Goal: Task Accomplishment & Management: Manage account settings

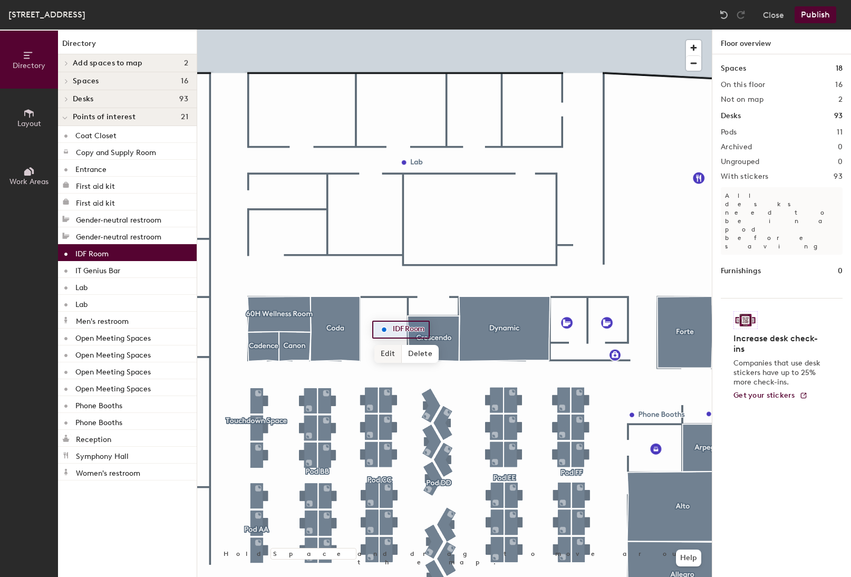
click at [393, 357] on span "Edit" at bounding box center [387, 354] width 27 height 18
click at [405, 328] on input "IDF Room" at bounding box center [409, 329] width 38 height 15
click at [403, 328] on input "IDF Room" at bounding box center [409, 329] width 38 height 15
click at [404, 328] on input "IDF Room" at bounding box center [409, 329] width 38 height 15
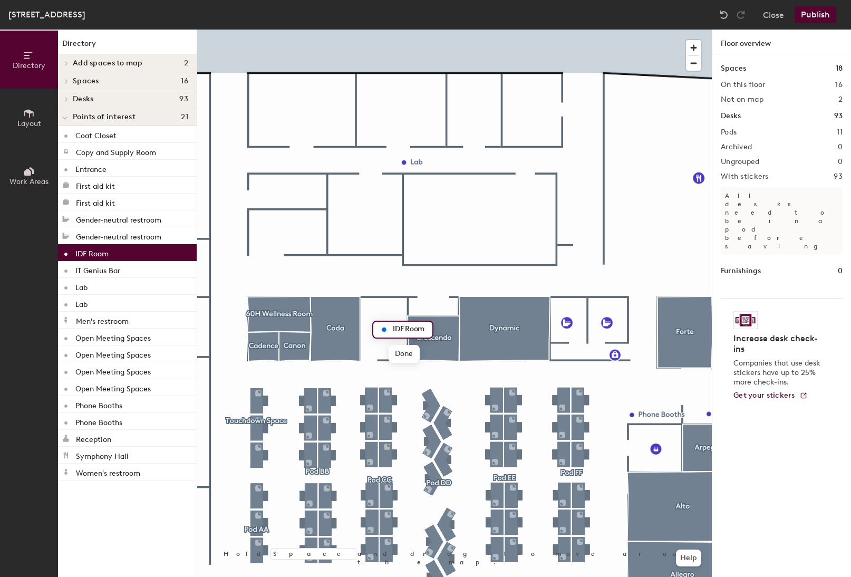
click at [415, 328] on input "IDF Room" at bounding box center [409, 329] width 38 height 15
click at [416, 328] on input "IDF Room" at bounding box center [409, 329] width 38 height 15
click at [418, 327] on input "IDF Room" at bounding box center [409, 329] width 38 height 15
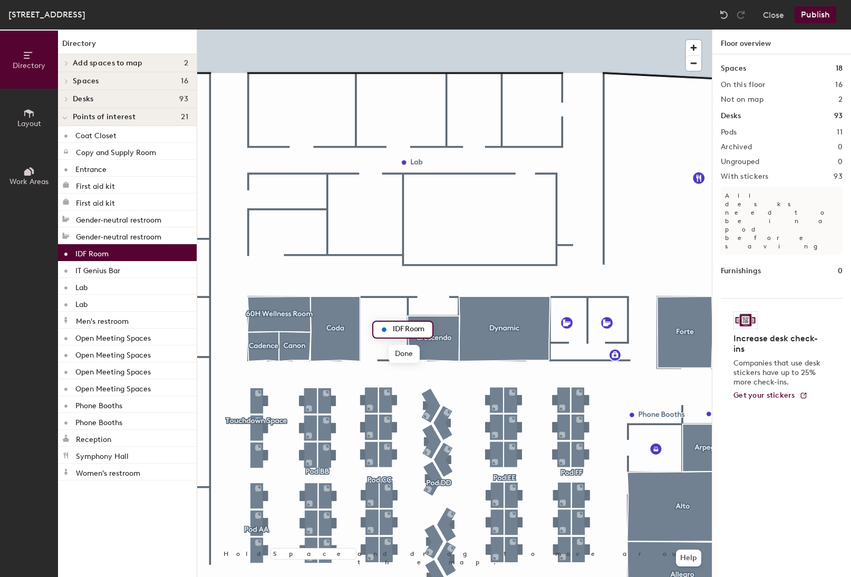
click at [427, 329] on div "IDF Room" at bounding box center [402, 329] width 61 height 18
click at [424, 329] on input "IDF Room" at bounding box center [409, 329] width 38 height 15
type input "IDF"
click at [391, 30] on div at bounding box center [454, 30] width 514 height 0
click at [386, 30] on div at bounding box center [454, 30] width 514 height 0
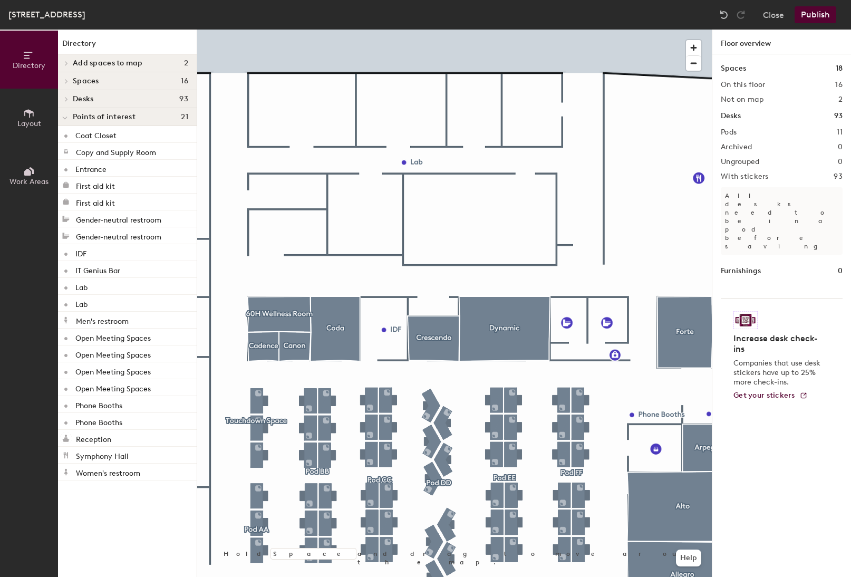
click at [631, 30] on div at bounding box center [454, 30] width 514 height 0
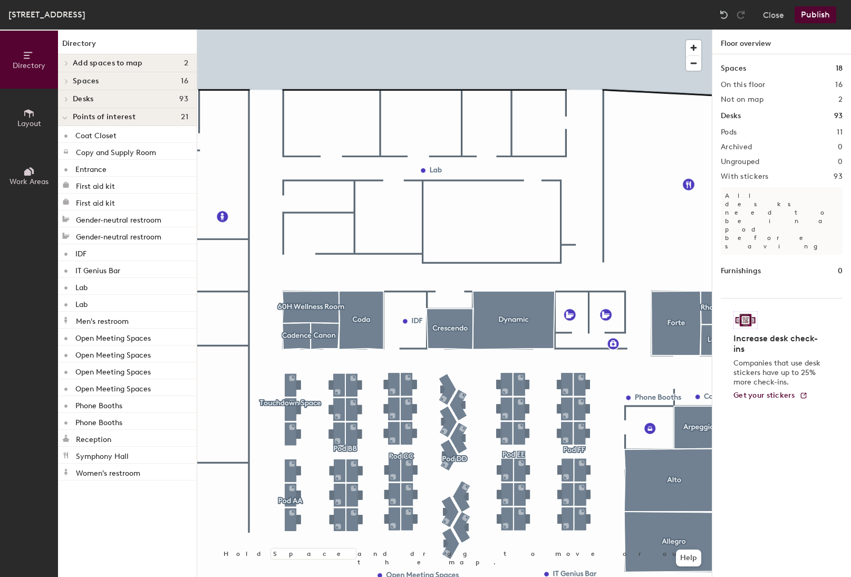
click at [635, 30] on div at bounding box center [454, 30] width 514 height 0
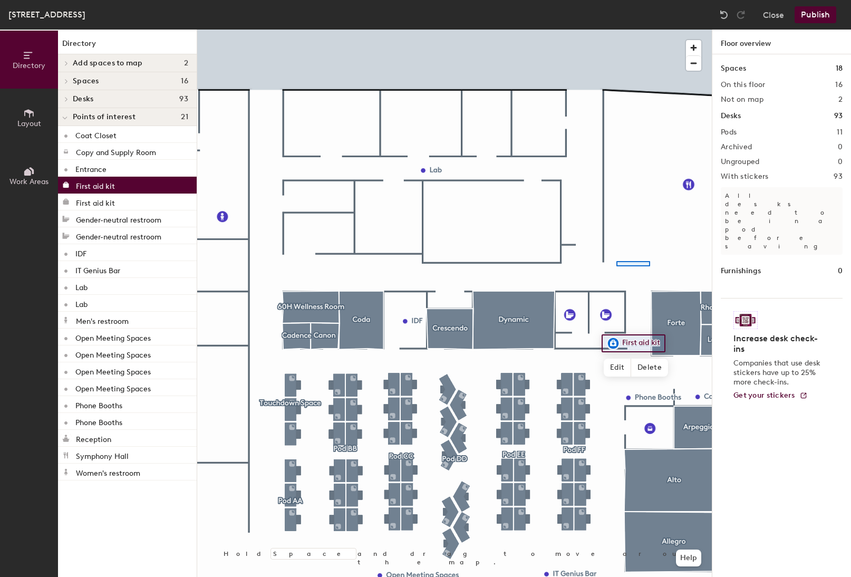
click at [609, 30] on div at bounding box center [454, 30] width 514 height 0
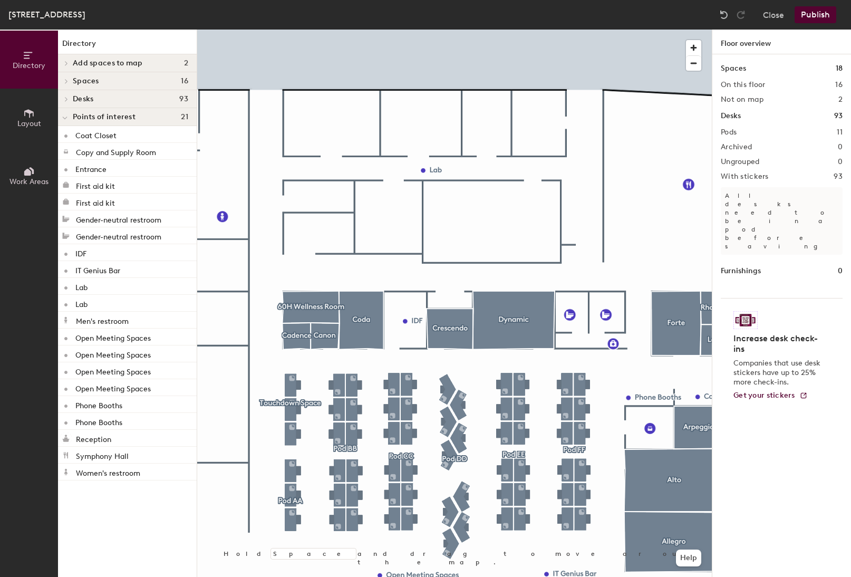
click at [66, 64] on icon at bounding box center [66, 63] width 2 height 4
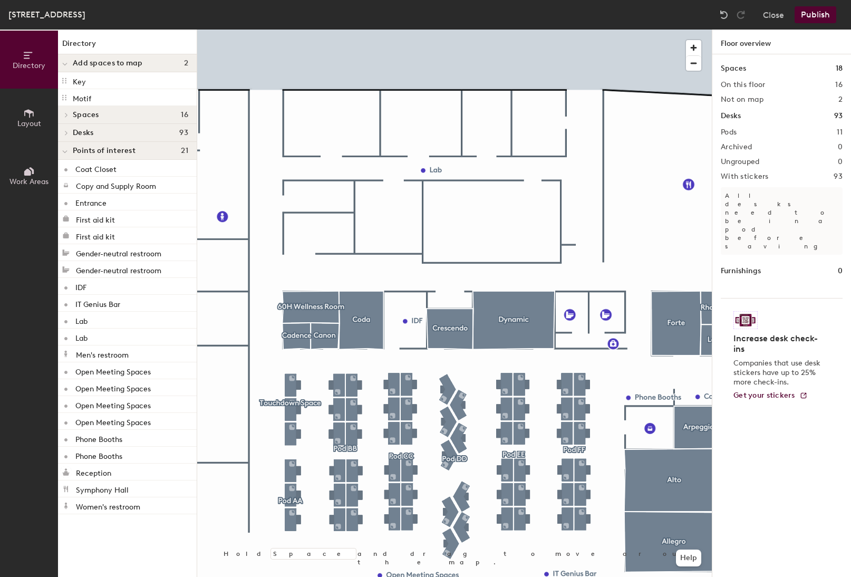
click at [65, 110] on div at bounding box center [65, 114] width 14 height 17
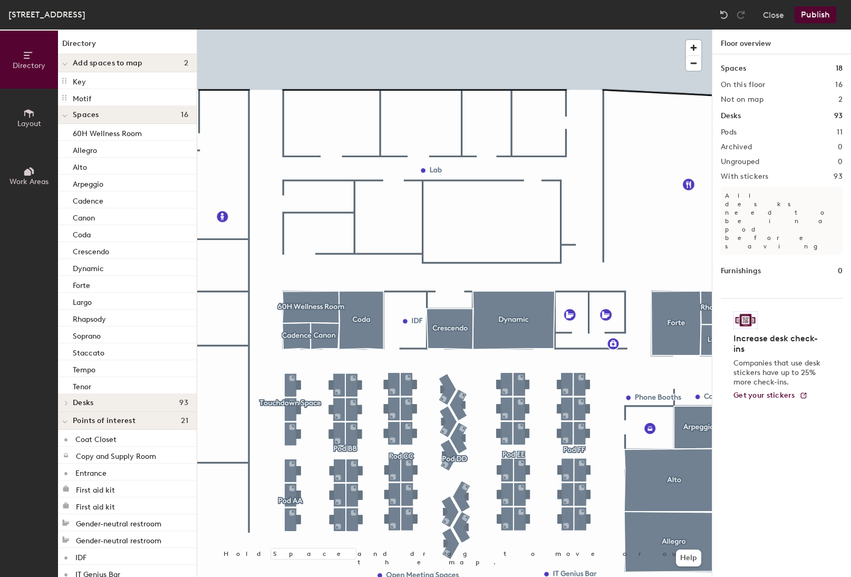
click at [66, 65] on icon at bounding box center [64, 64] width 5 height 4
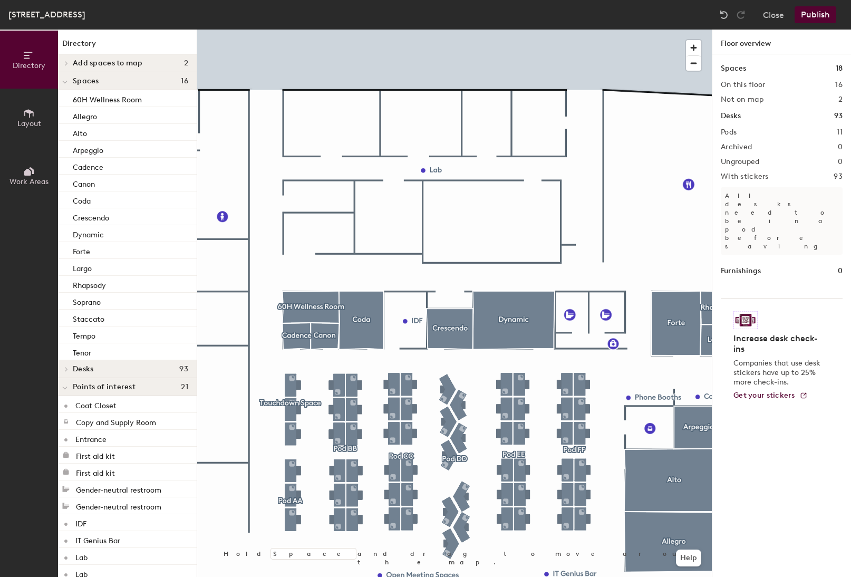
click at [66, 82] on icon at bounding box center [64, 82] width 5 height 4
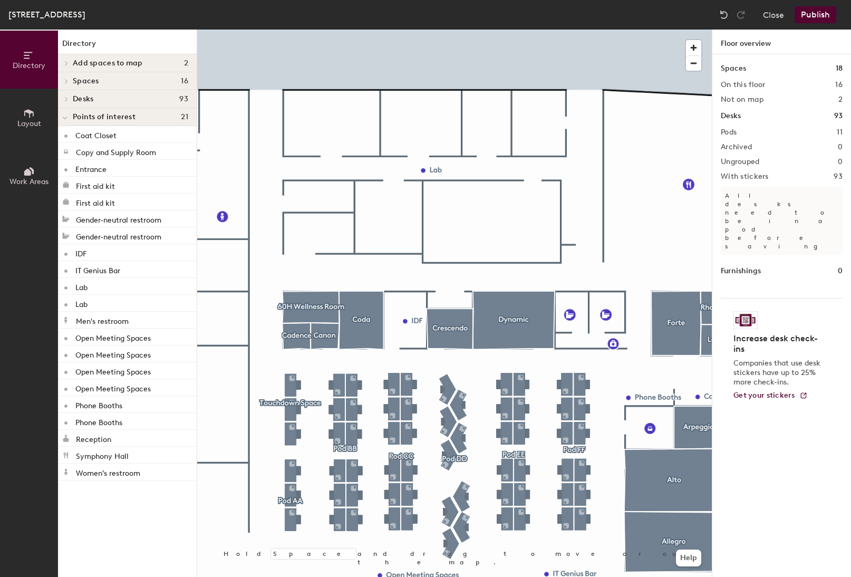
click at [69, 100] on span at bounding box center [65, 98] width 9 height 5
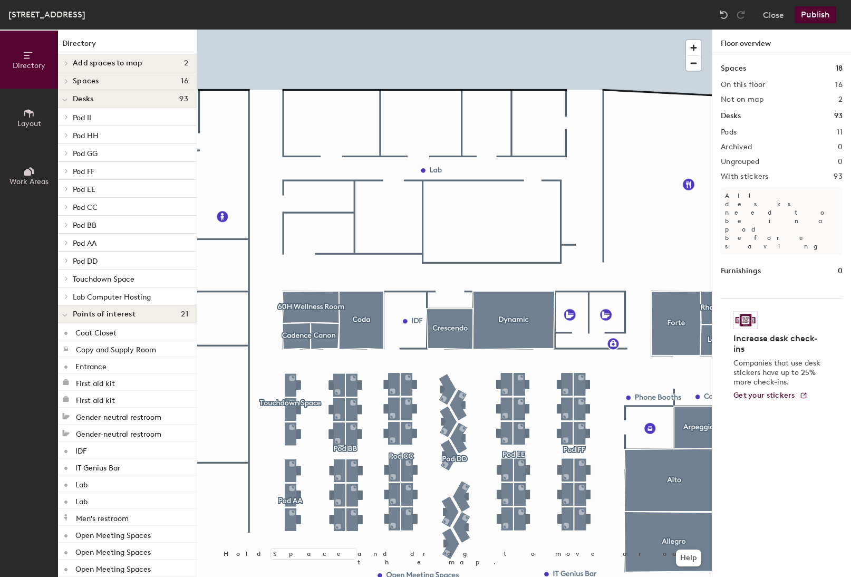
click at [64, 104] on span at bounding box center [64, 99] width 5 height 9
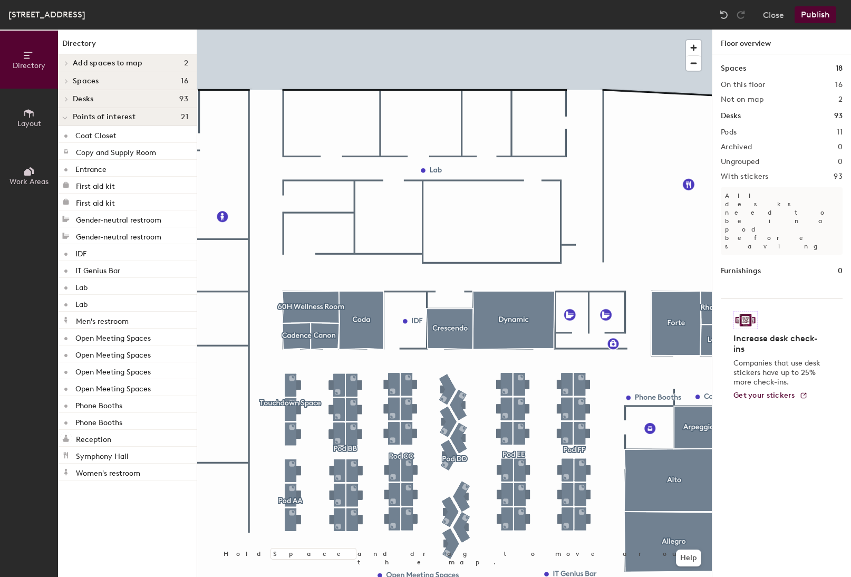
click at [26, 112] on icon at bounding box center [29, 114] width 12 height 12
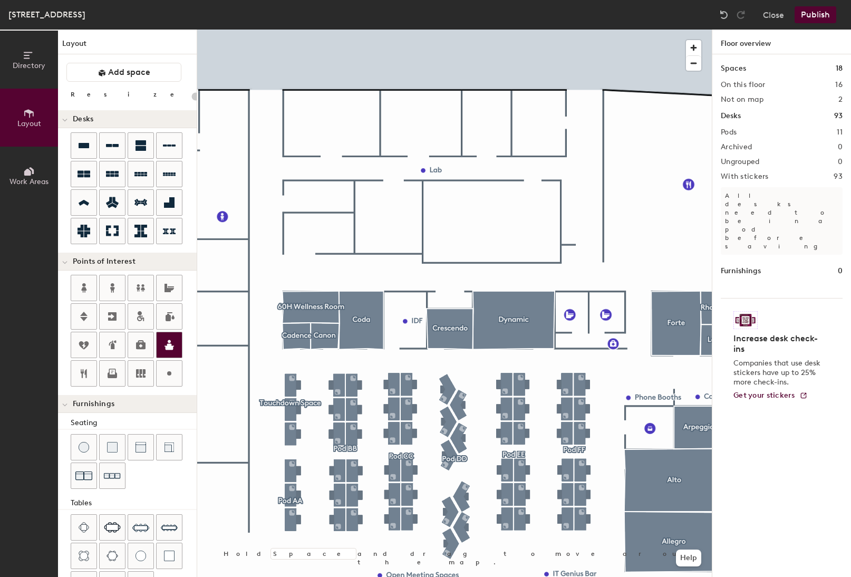
click at [602, 343] on div "Directory Layout Work Areas Layout Add space Resize Desks Points of Interest Fu…" at bounding box center [425, 303] width 851 height 547
click at [634, 365] on span "Done" at bounding box center [633, 367] width 31 height 18
click at [565, 30] on div at bounding box center [454, 30] width 514 height 0
drag, startPoint x: 88, startPoint y: 343, endPoint x: 110, endPoint y: 416, distance: 76.5
click at [110, 416] on div "Layout Add space Resize Desks Points of Interest Furnishings Seating Tables Boo…" at bounding box center [127, 303] width 139 height 547
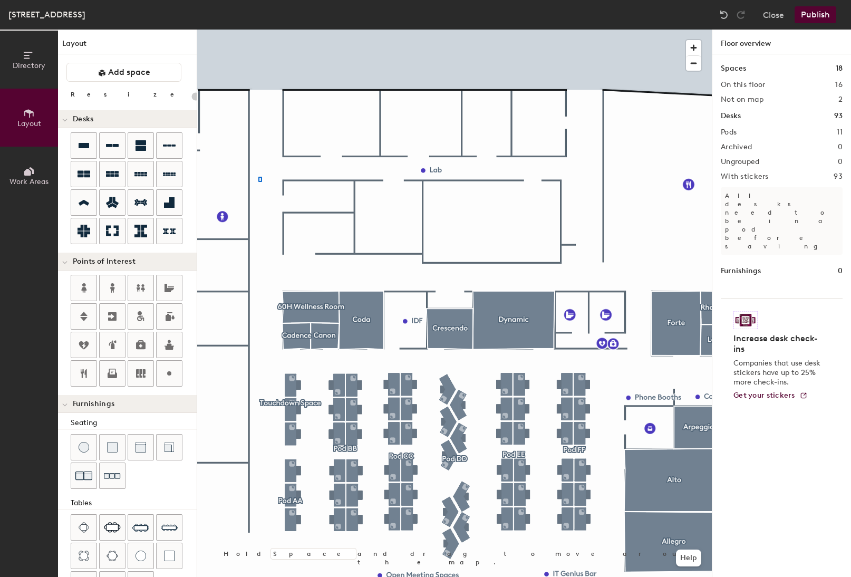
click at [258, 30] on div at bounding box center [454, 30] width 514 height 0
click at [697, 66] on span "button" at bounding box center [693, 63] width 15 height 15
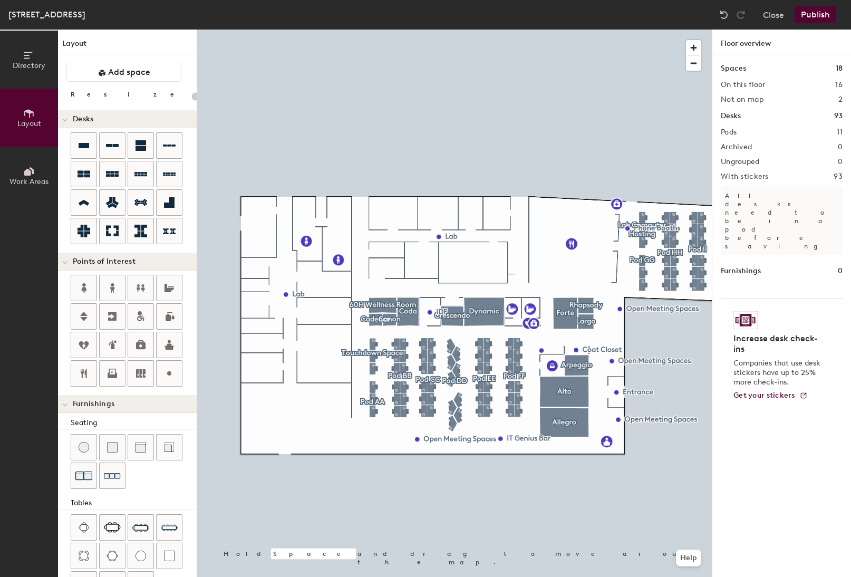
click at [325, 203] on div "Directory Layout Work Areas Layout Add space Resize Desks Points of Interest Fu…" at bounding box center [425, 303] width 851 height 547
click at [361, 222] on span "Done" at bounding box center [357, 227] width 31 height 18
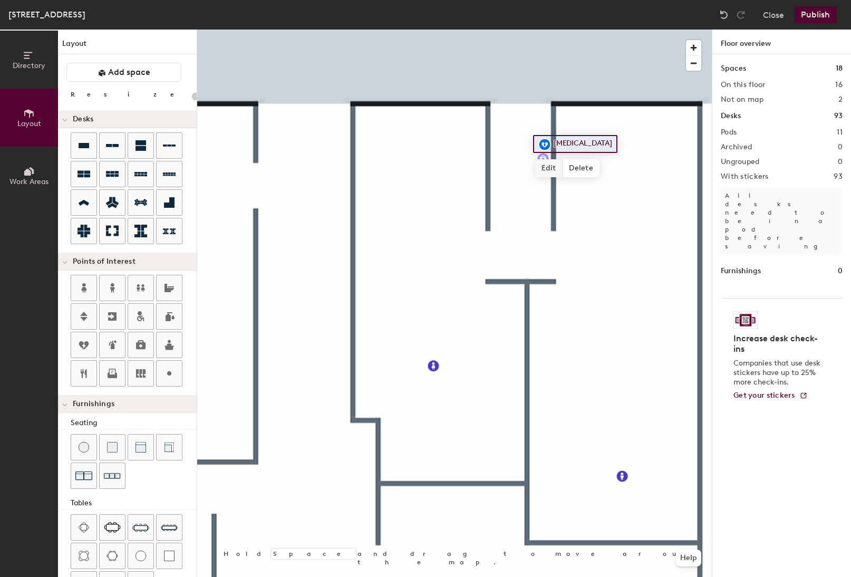
click at [544, 159] on div "Directory Layout Work Areas Layout Add space Resize Desks Points of Interest Fu…" at bounding box center [425, 303] width 851 height 547
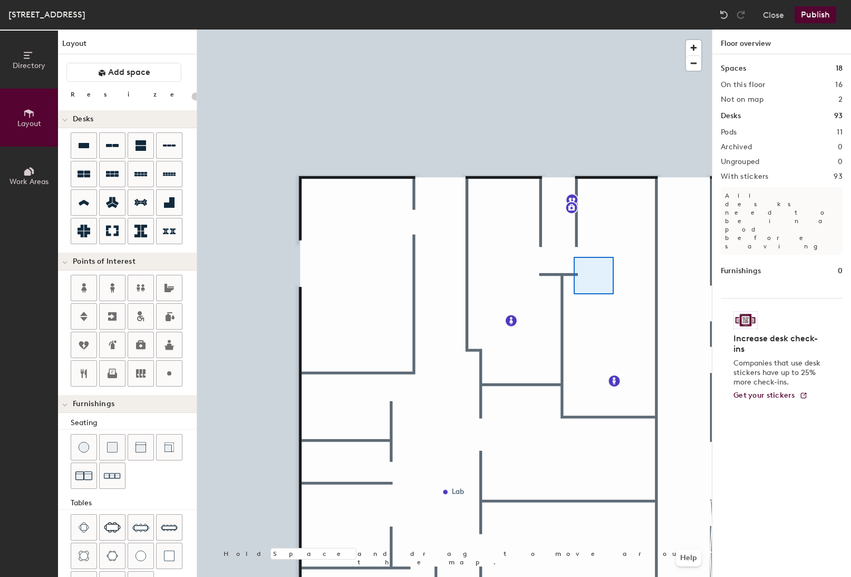
drag, startPoint x: 144, startPoint y: 343, endPoint x: 580, endPoint y: 257, distance: 444.7
click at [580, 30] on div at bounding box center [454, 30] width 514 height 0
click at [576, 30] on div at bounding box center [454, 30] width 514 height 0
click at [577, 223] on span "Edit" at bounding box center [575, 224] width 27 height 18
click at [613, 225] on span "Done" at bounding box center [603, 224] width 31 height 18
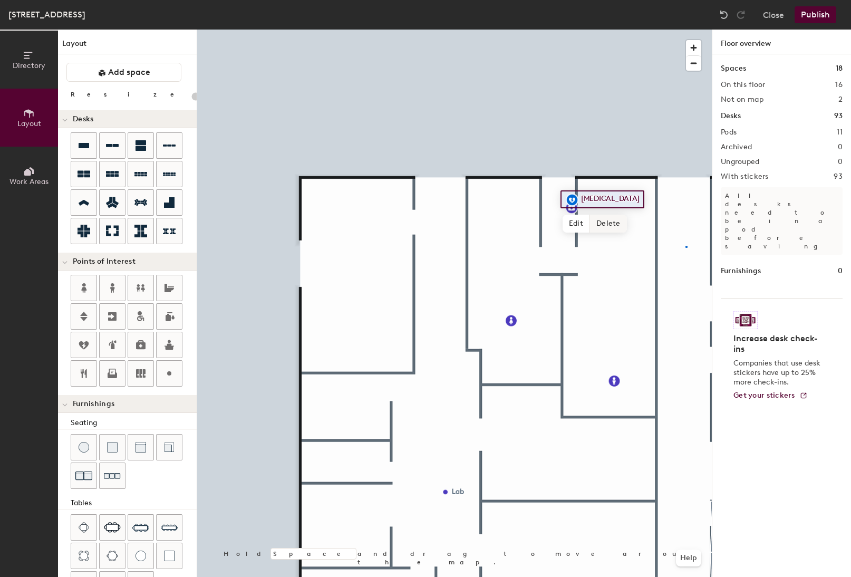
click at [686, 30] on div at bounding box center [454, 30] width 514 height 0
click at [574, 30] on div at bounding box center [454, 30] width 514 height 0
click at [391, 30] on div at bounding box center [454, 30] width 514 height 0
click at [361, 30] on div at bounding box center [454, 30] width 514 height 0
click at [416, 30] on div at bounding box center [454, 30] width 514 height 0
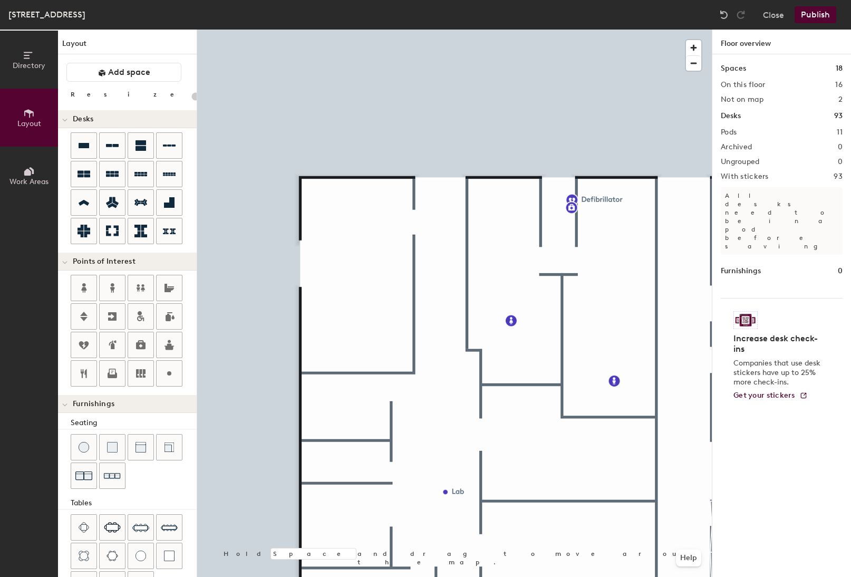
click at [536, 30] on div at bounding box center [454, 30] width 514 height 0
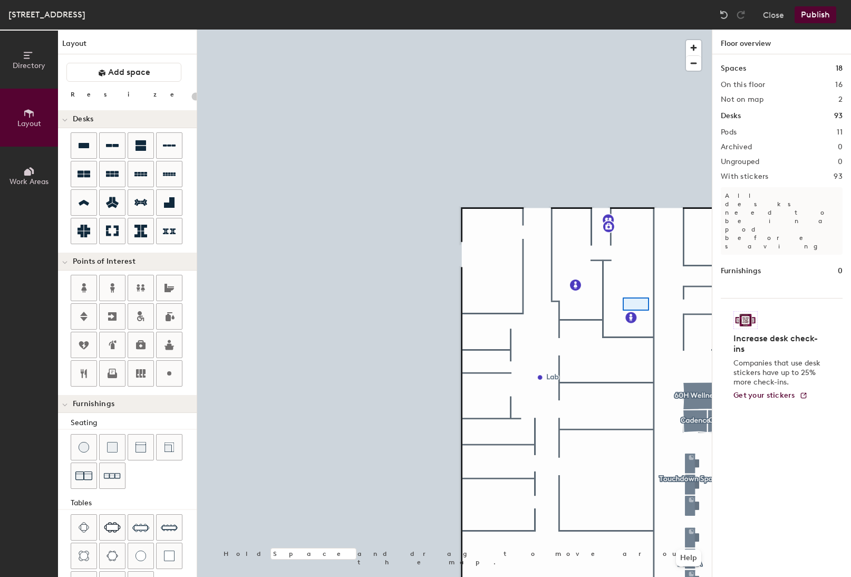
click at [630, 30] on div at bounding box center [454, 30] width 514 height 0
click at [655, 30] on div at bounding box center [454, 30] width 514 height 0
click at [506, 30] on div at bounding box center [454, 30] width 514 height 0
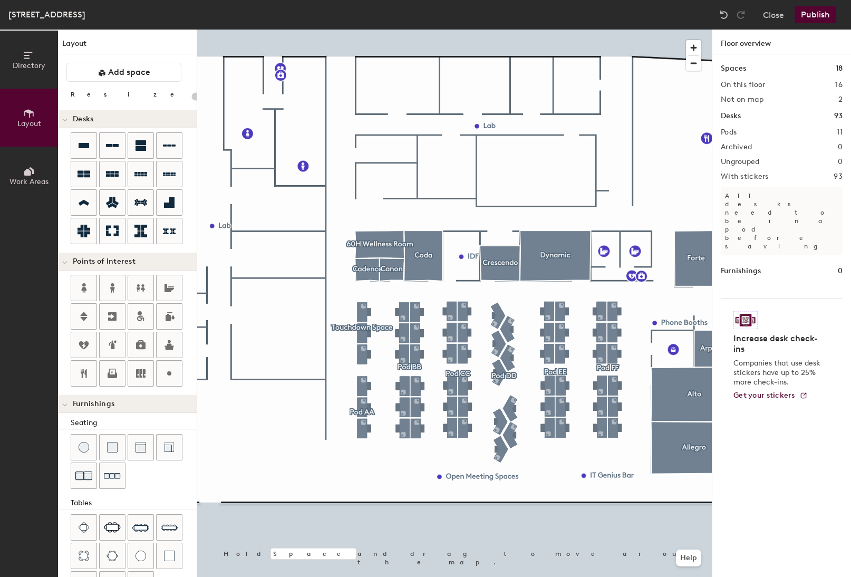
click at [317, 258] on div "Directory Layout Work Areas Layout Add space Resize Desks Points of Interest Fu…" at bounding box center [425, 303] width 851 height 547
click at [168, 378] on icon at bounding box center [169, 373] width 13 height 13
click at [460, 30] on div at bounding box center [454, 30] width 514 height 0
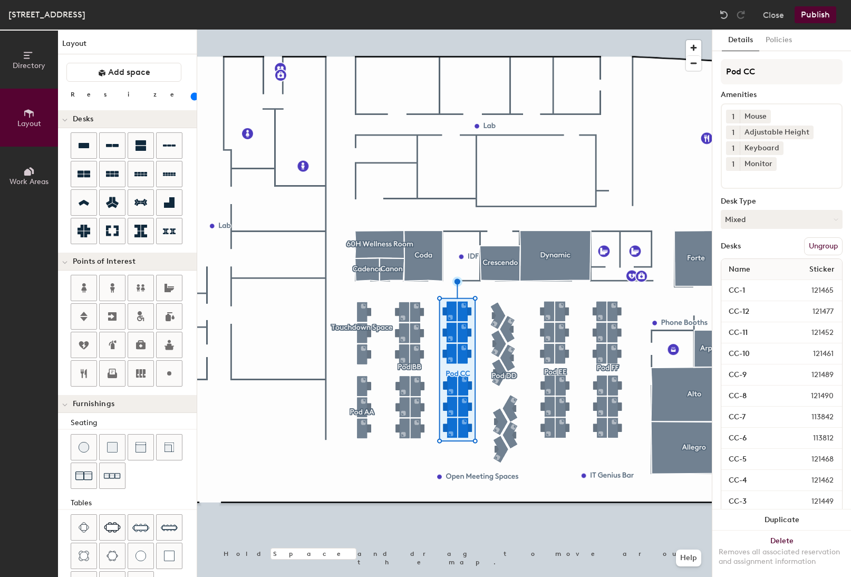
click at [489, 30] on div at bounding box center [454, 30] width 514 height 0
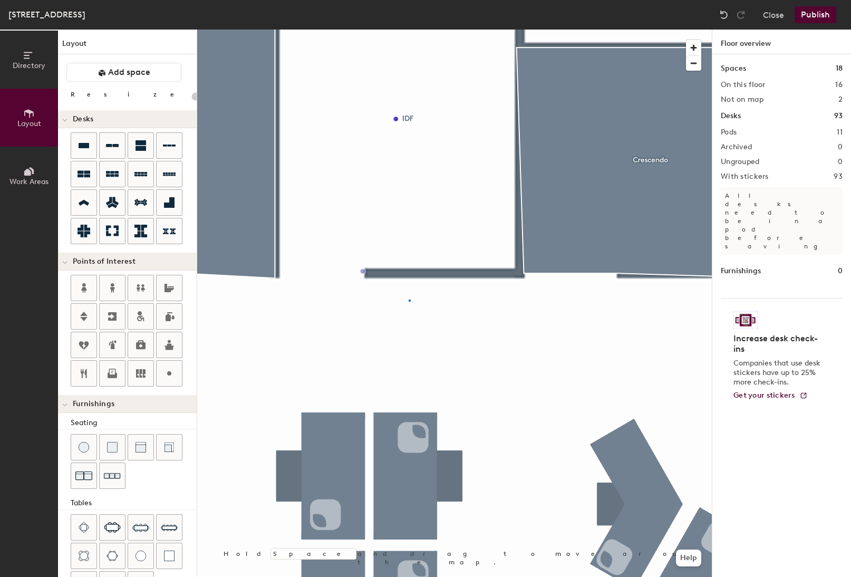
click at [409, 30] on div at bounding box center [454, 30] width 514 height 0
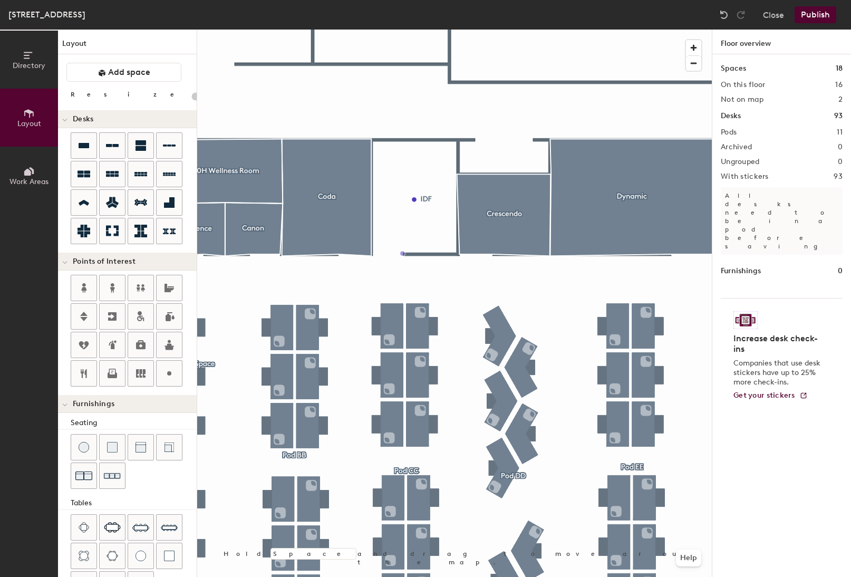
click at [807, 13] on button "Publish" at bounding box center [815, 14] width 42 height 17
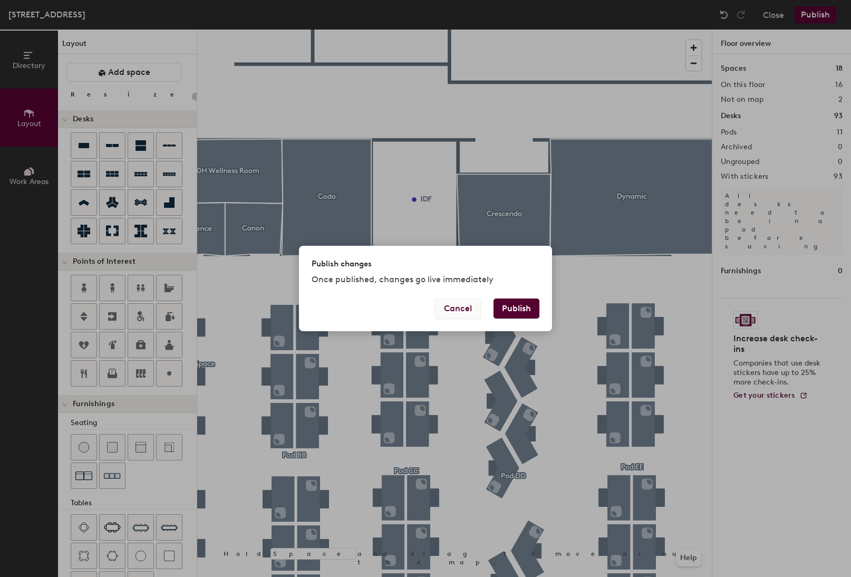
click at [469, 313] on button "Cancel" at bounding box center [458, 308] width 46 height 20
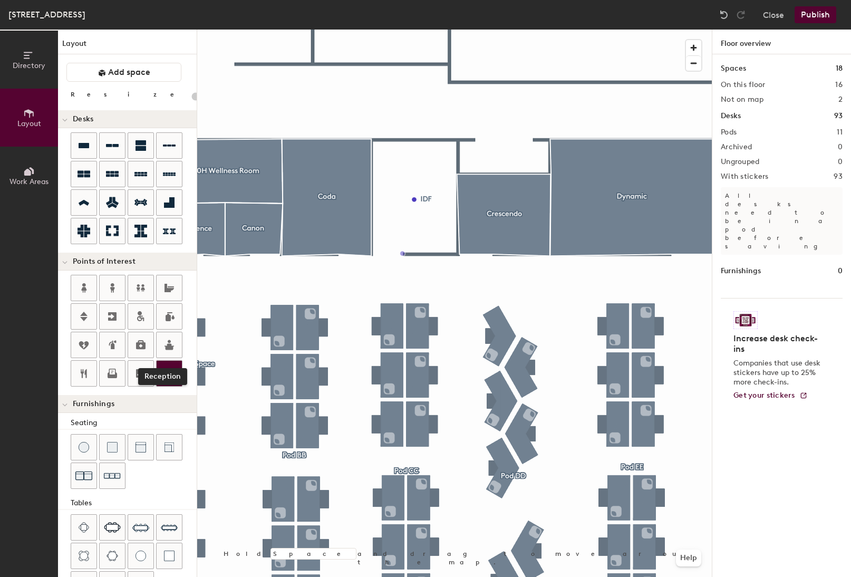
drag, startPoint x: 166, startPoint y: 375, endPoint x: 164, endPoint y: 367, distance: 7.7
click at [164, 367] on icon at bounding box center [169, 373] width 13 height 13
click at [827, 19] on button "Publish" at bounding box center [815, 14] width 42 height 17
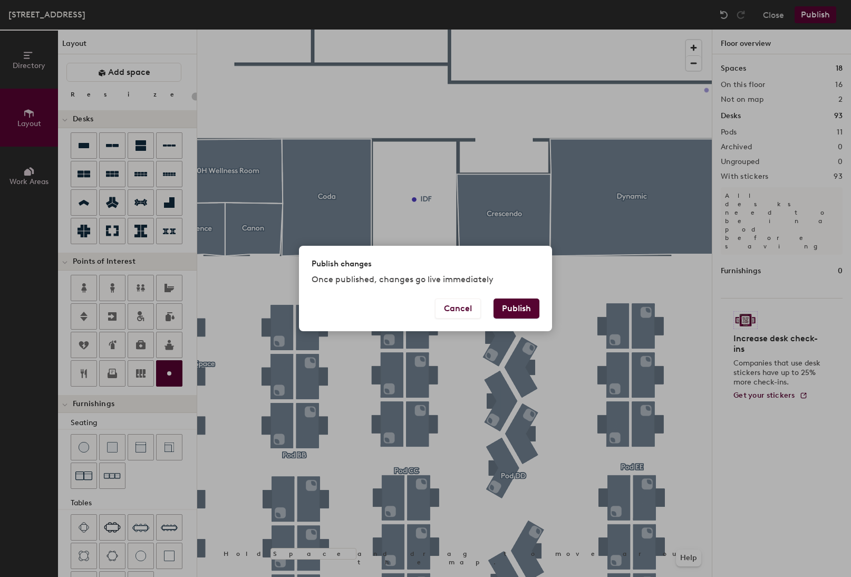
click at [517, 296] on div "Publish changes Once published, changes go live immediately" at bounding box center [425, 272] width 253 height 52
click at [516, 306] on button "Publish" at bounding box center [516, 308] width 46 height 20
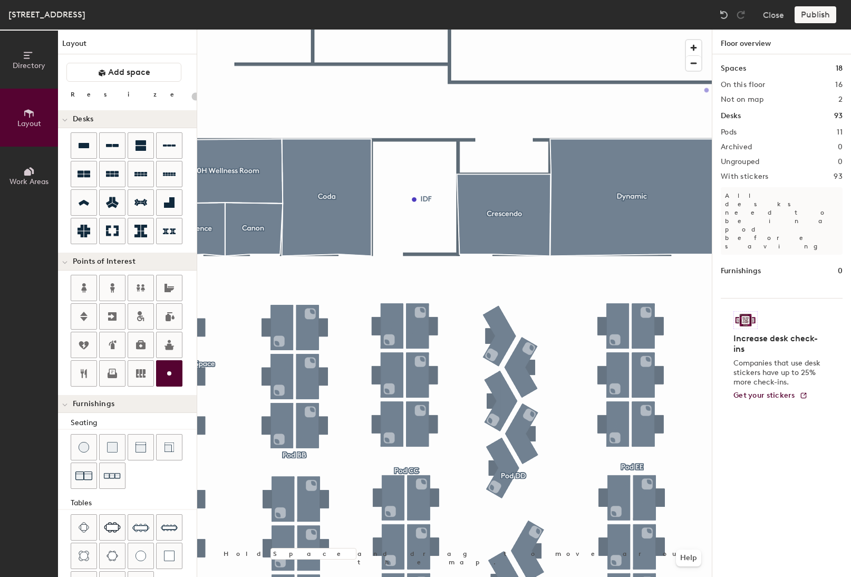
type input "20"
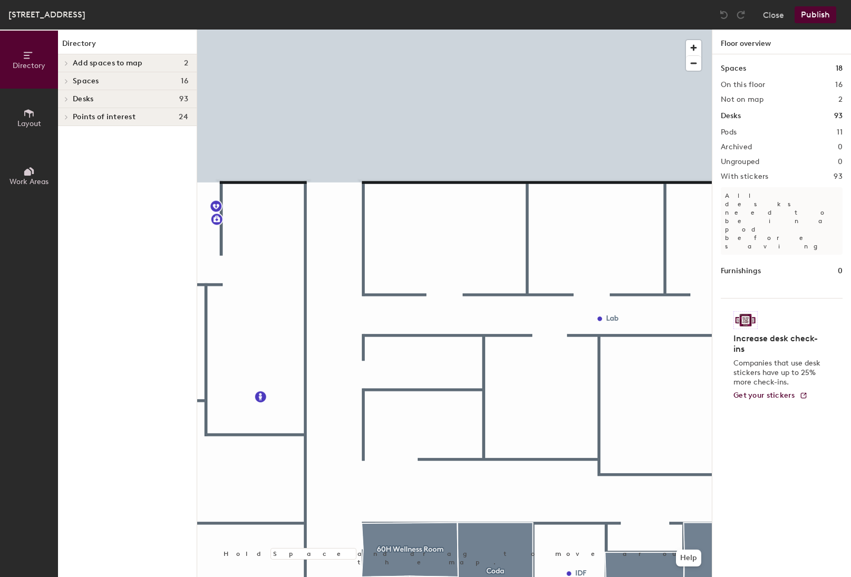
click at [66, 113] on div at bounding box center [65, 116] width 14 height 17
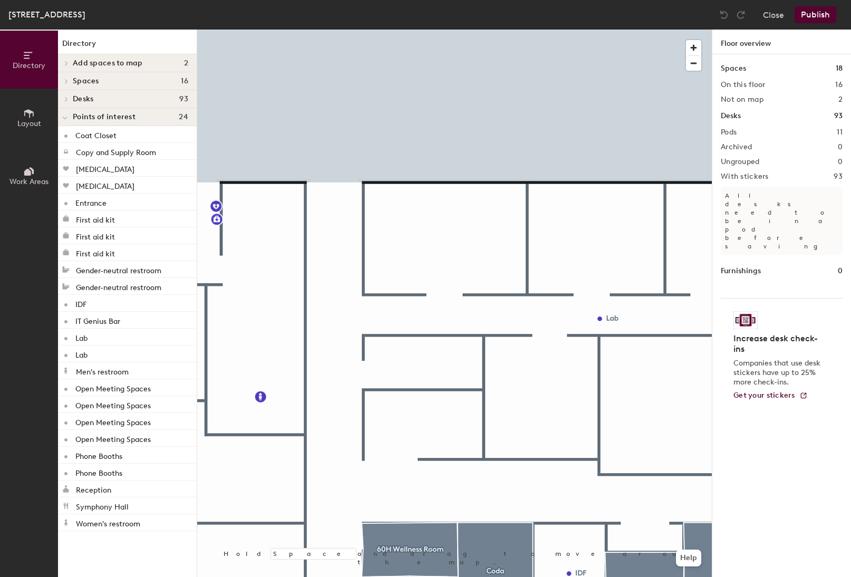
drag, startPoint x: 66, startPoint y: 113, endPoint x: 64, endPoint y: 118, distance: 5.7
click at [69, 113] on div at bounding box center [65, 116] width 14 height 17
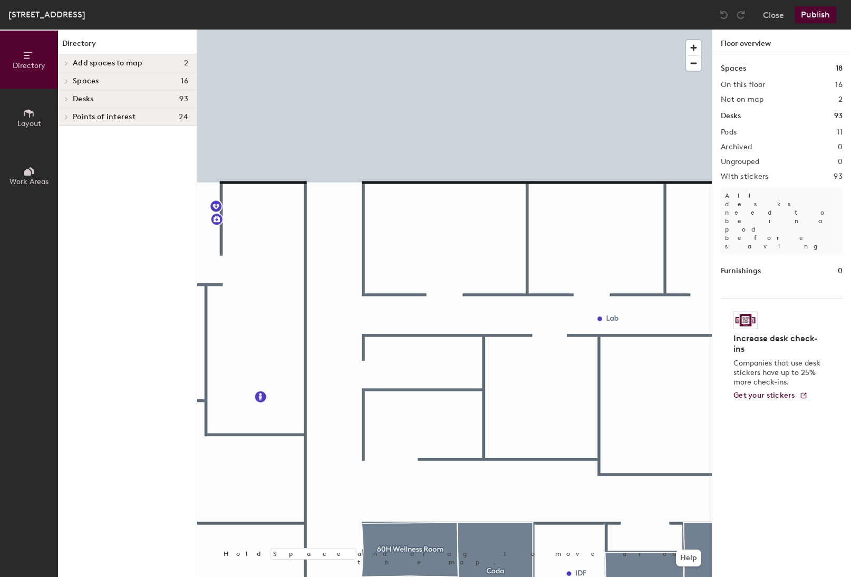
click at [32, 119] on button "Layout" at bounding box center [29, 118] width 58 height 58
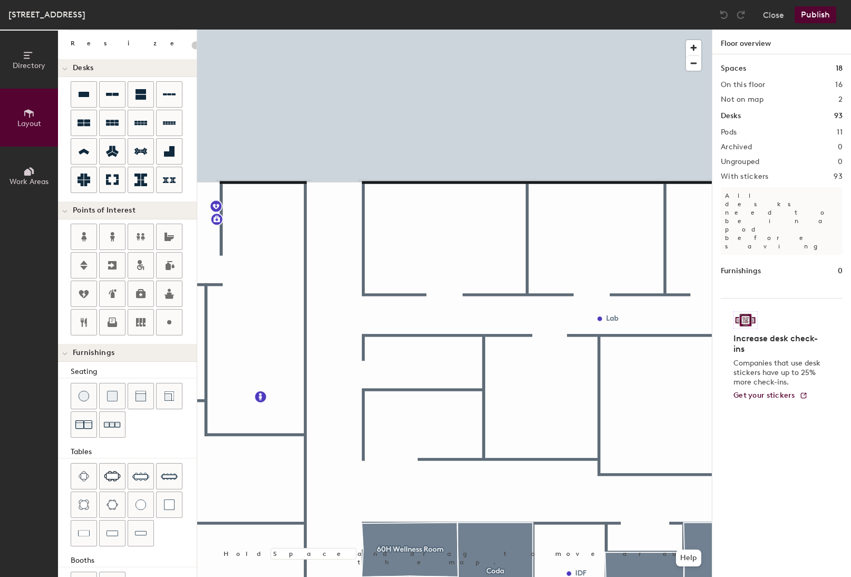
scroll to position [53, 0]
click at [367, 328] on div "Directory Layout Work Areas Layout Add space Resize Desks Points of Interest Fu…" at bounding box center [425, 303] width 851 height 547
click at [388, 347] on span "Done" at bounding box center [399, 352] width 31 height 18
click at [328, 30] on div at bounding box center [454, 30] width 514 height 0
click at [331, 30] on div at bounding box center [454, 30] width 514 height 0
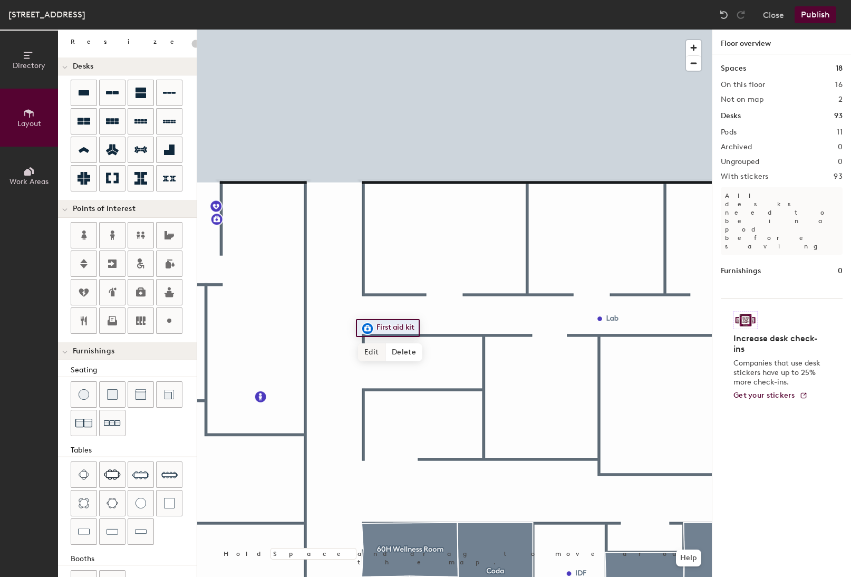
click at [370, 352] on span "Edit" at bounding box center [371, 352] width 27 height 18
click at [396, 350] on span "Done" at bounding box center [399, 352] width 31 height 18
click at [395, 354] on span "Delete" at bounding box center [403, 352] width 37 height 18
drag, startPoint x: 149, startPoint y: 294, endPoint x: 121, endPoint y: 287, distance: 28.8
click at [116, 289] on div at bounding box center [134, 279] width 126 height 114
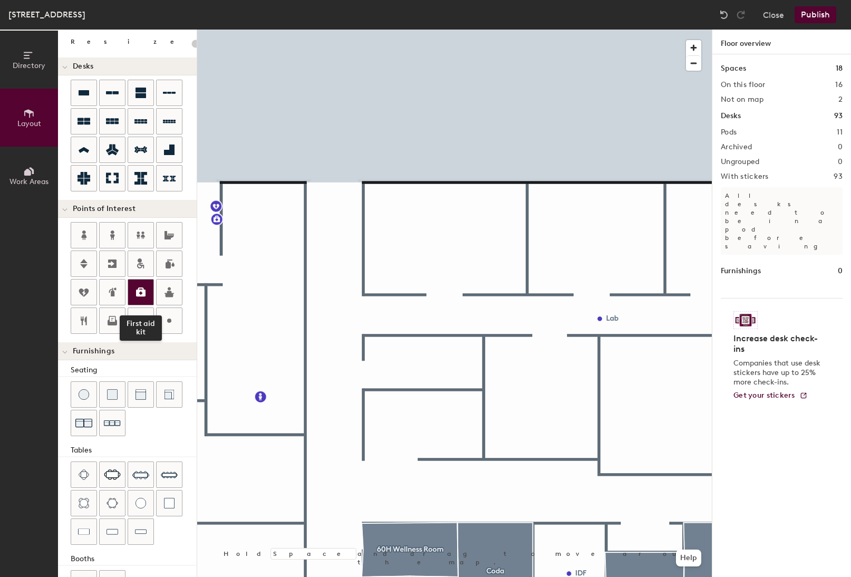
click at [133, 289] on div at bounding box center [140, 291] width 25 height 25
click at [363, 30] on div at bounding box center [454, 30] width 514 height 0
click at [403, 423] on div "Directory Layout Work Areas Layout Add space Resize Desks Points of Interest Fu…" at bounding box center [425, 303] width 851 height 547
type input "20"
type input "Serv"
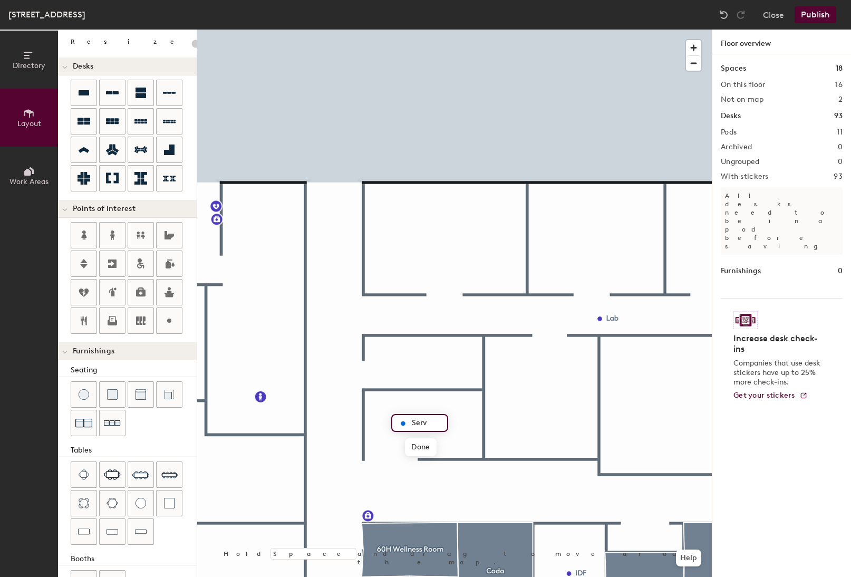
type input "20"
type input "Server"
click at [458, 30] on div at bounding box center [454, 30] width 514 height 0
click at [380, 365] on div "Directory Layout Work Areas Layout Add space Resize Desks Points of Interest Fu…" at bounding box center [425, 303] width 851 height 547
click at [388, 391] on span "Done" at bounding box center [397, 389] width 31 height 18
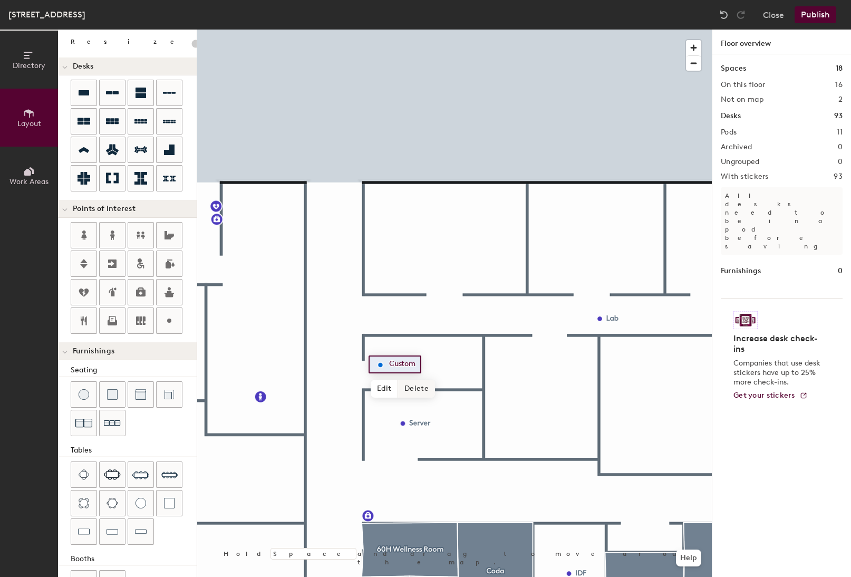
drag, startPoint x: 386, startPoint y: 389, endPoint x: 420, endPoint y: 388, distance: 34.3
click at [420, 391] on div "Edit Delete" at bounding box center [403, 389] width 64 height 18
click at [421, 388] on span "Delete" at bounding box center [416, 389] width 37 height 18
click at [425, 30] on div at bounding box center [454, 30] width 514 height 0
click at [436, 445] on span "Delete" at bounding box center [439, 447] width 37 height 18
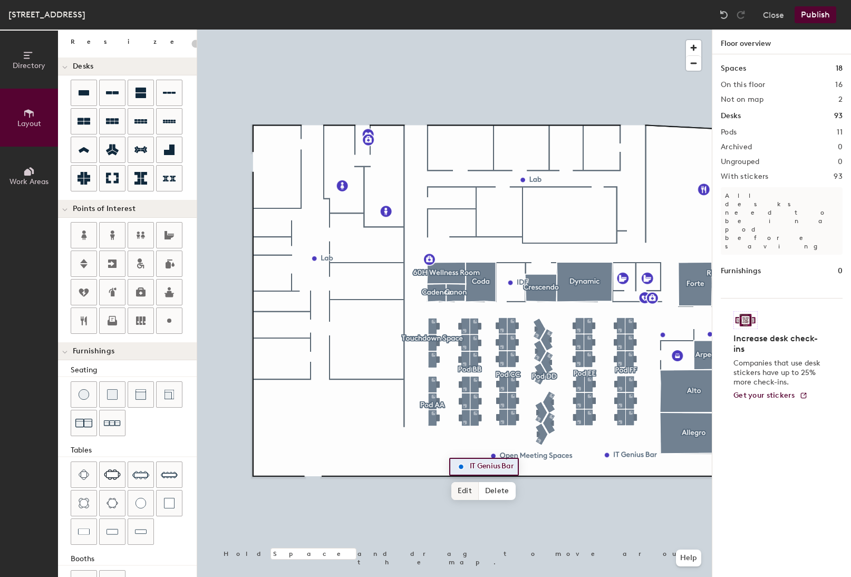
click at [469, 491] on span "Edit" at bounding box center [464, 491] width 27 height 18
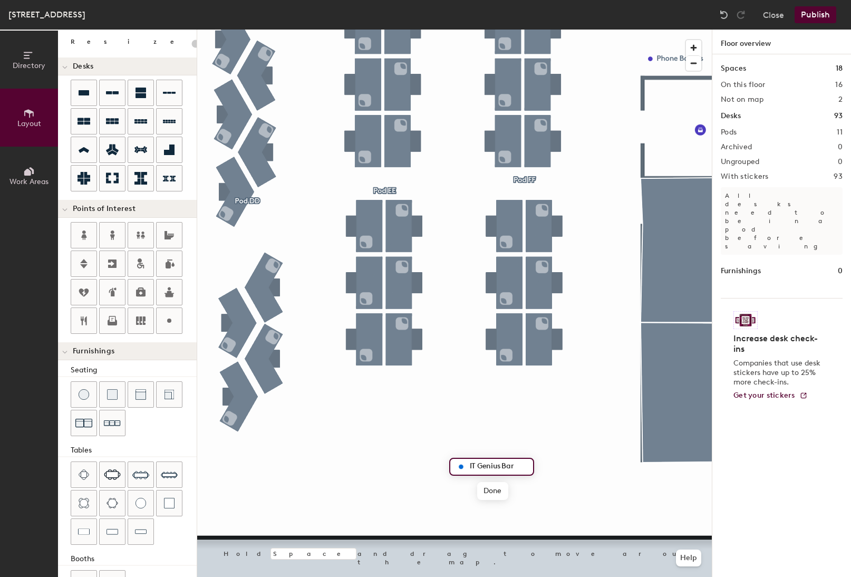
click at [489, 461] on input "IT Genius Bar" at bounding box center [498, 466] width 62 height 15
click at [489, 468] on input "IT Genius Bar" at bounding box center [498, 466] width 62 height 15
click at [530, 30] on div at bounding box center [454, 30] width 514 height 0
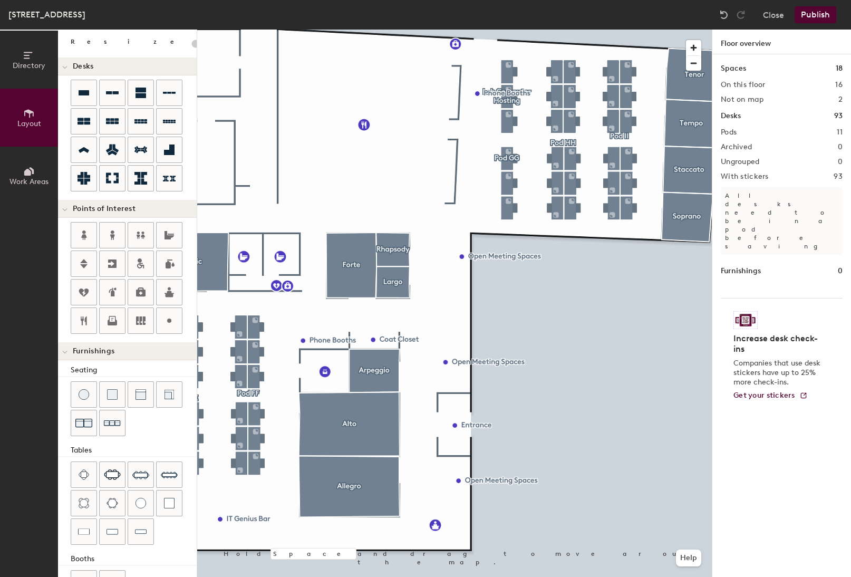
click at [581, 30] on div at bounding box center [454, 30] width 514 height 0
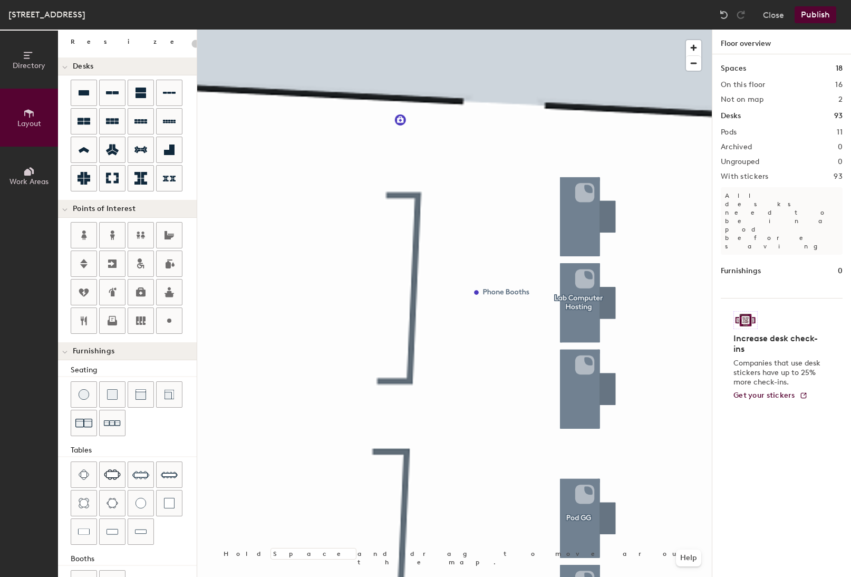
click at [811, 16] on button "Publish" at bounding box center [815, 14] width 42 height 17
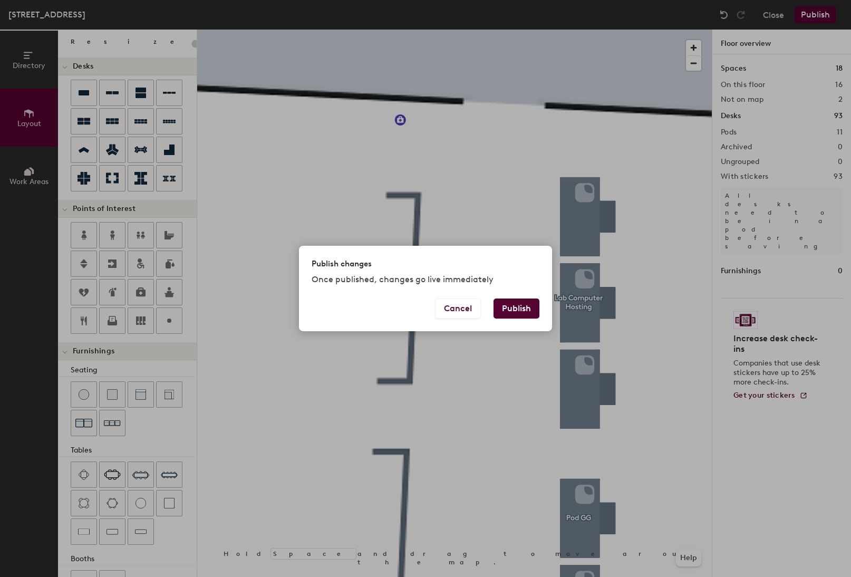
click at [516, 305] on button "Publish" at bounding box center [516, 308] width 46 height 20
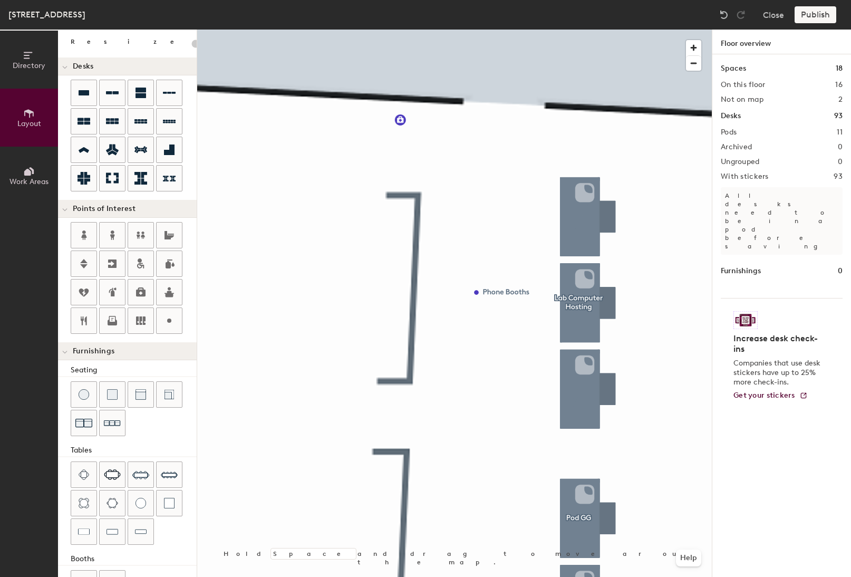
type input "20"
